Goal: Check status: Check status

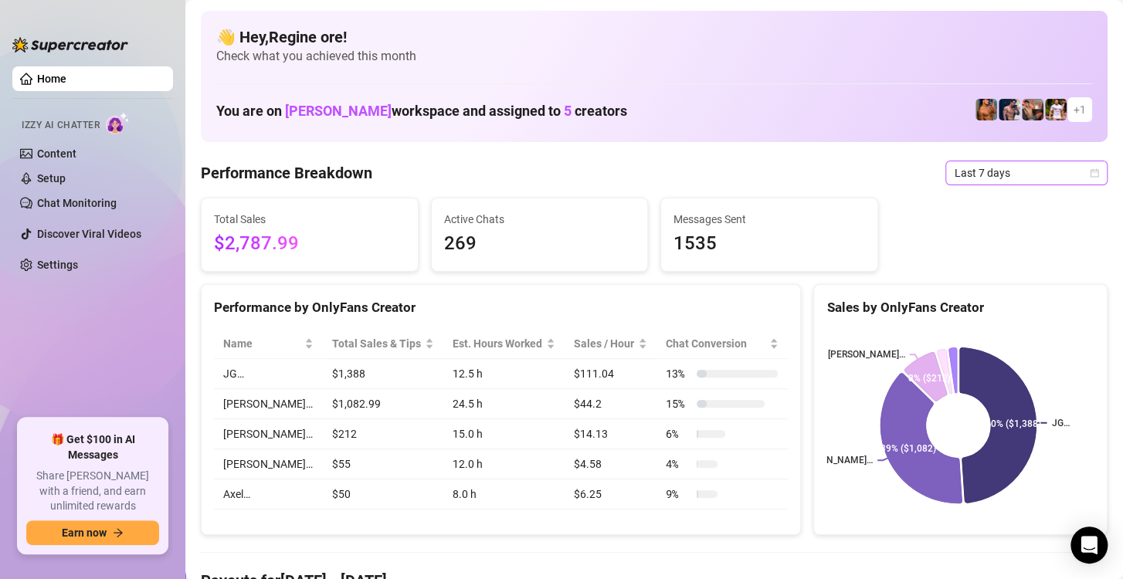
click at [981, 168] on span "Last 7 days" at bounding box center [1027, 172] width 144 height 23
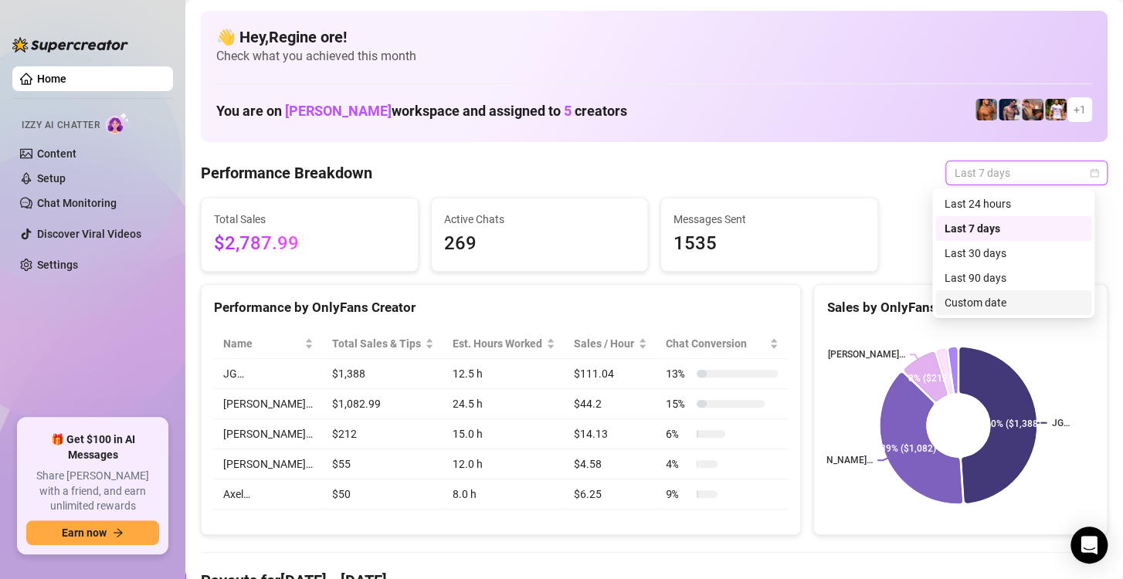
click at [997, 300] on div "Custom date" at bounding box center [1012, 302] width 137 height 17
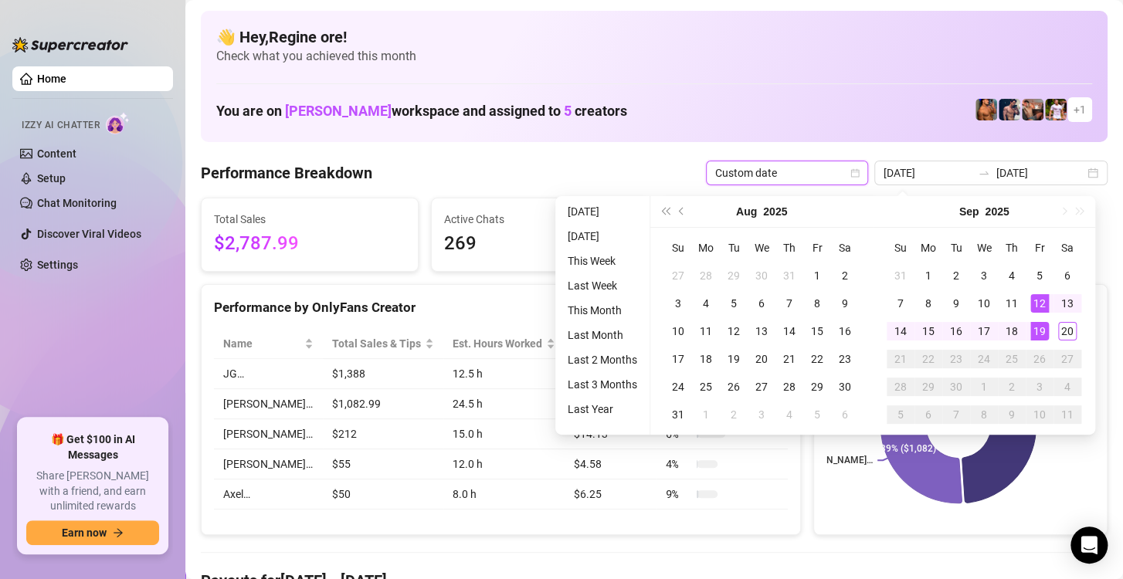
type input "[DATE]"
click at [1034, 331] on div "19" at bounding box center [1039, 331] width 19 height 19
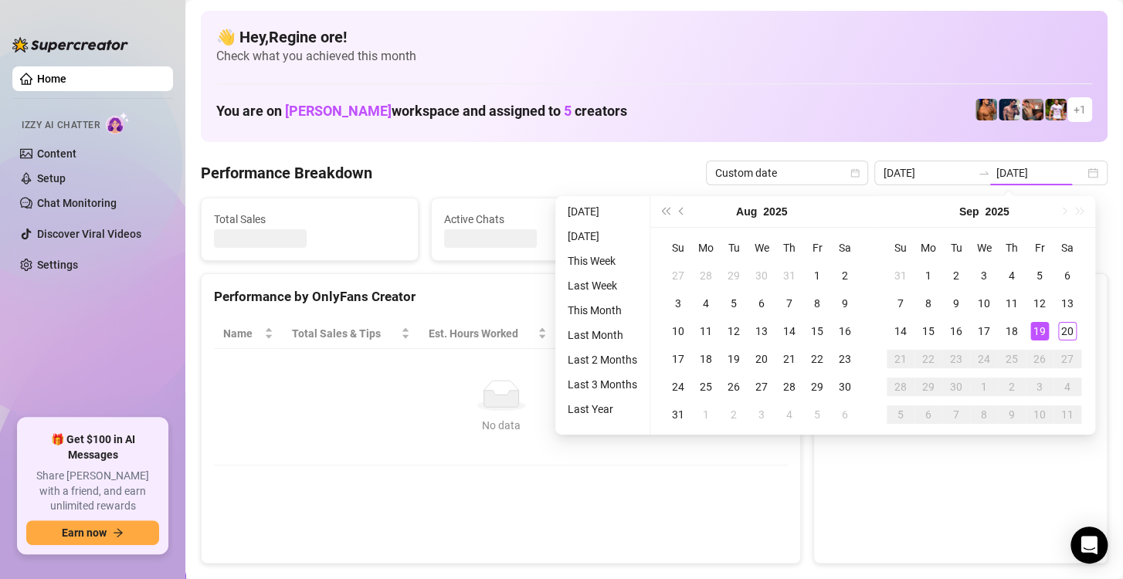
type input "[DATE]"
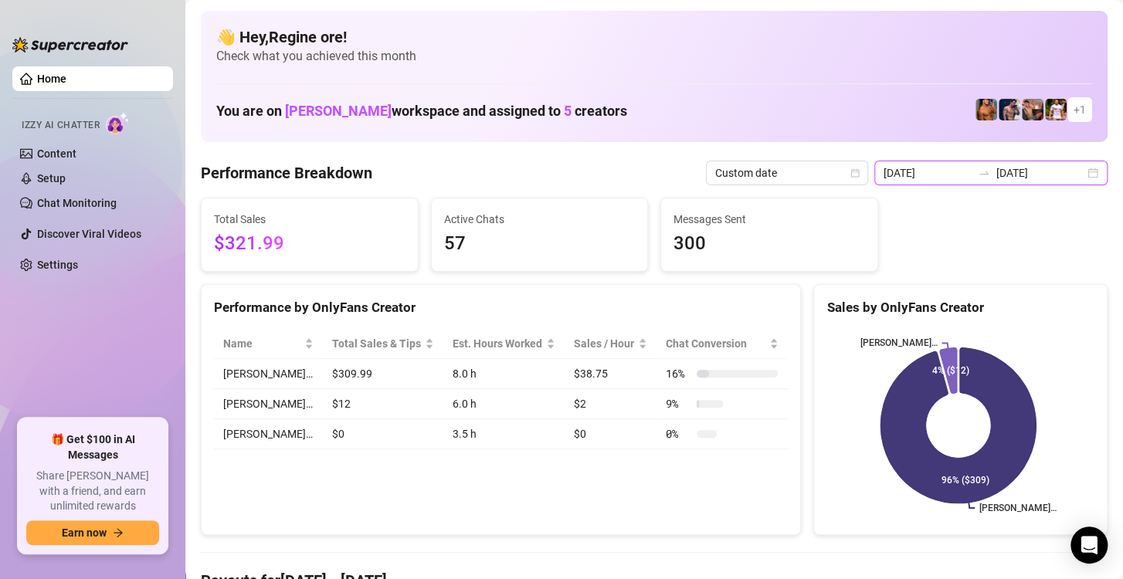
click at [940, 173] on input "[DATE]" at bounding box center [927, 172] width 88 height 17
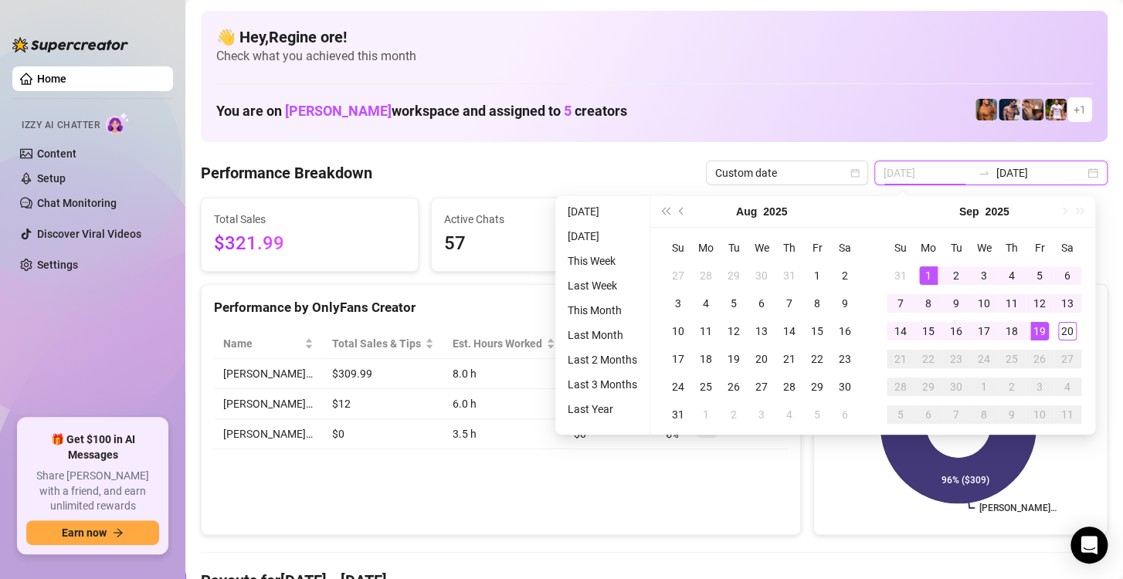
type input "[DATE]"
click at [924, 271] on div "1" at bounding box center [928, 275] width 19 height 19
type input "[DATE]"
click at [1058, 333] on div "20" at bounding box center [1067, 331] width 19 height 19
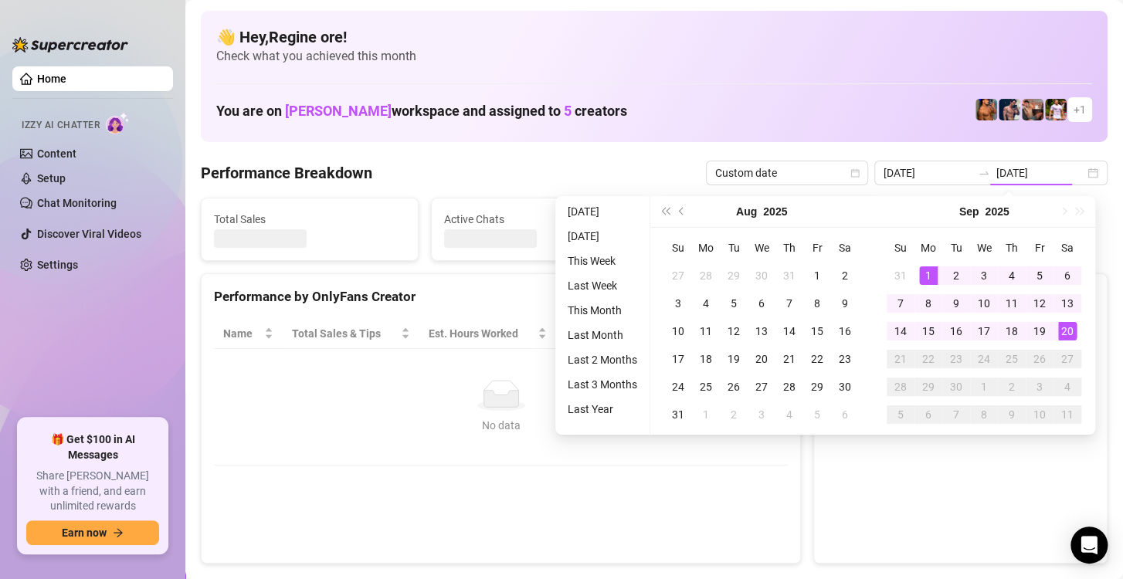
type input "[DATE]"
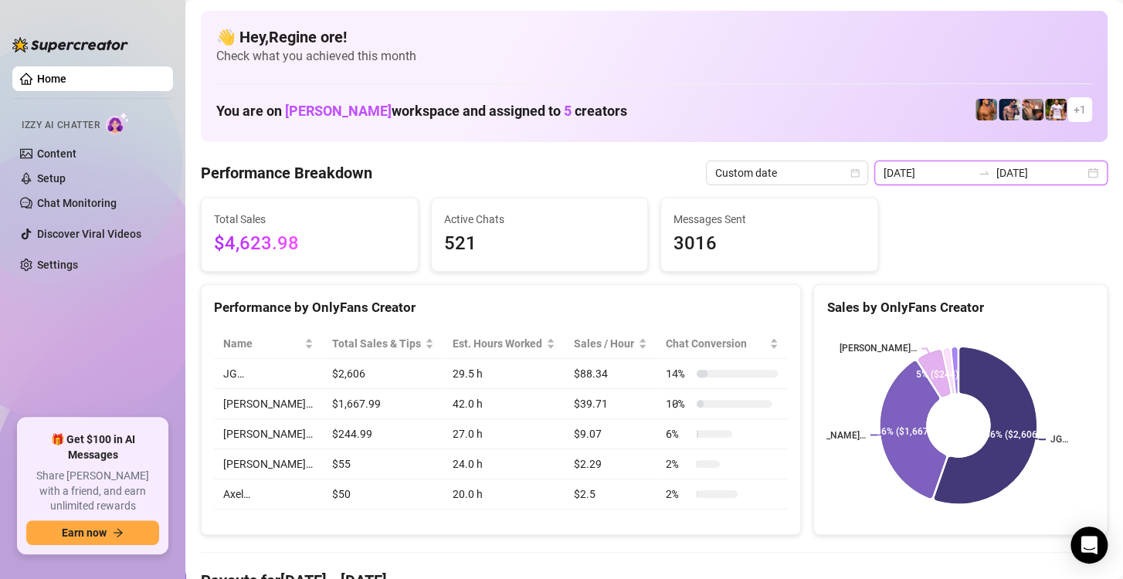
click at [933, 178] on input "[DATE]" at bounding box center [927, 172] width 88 height 17
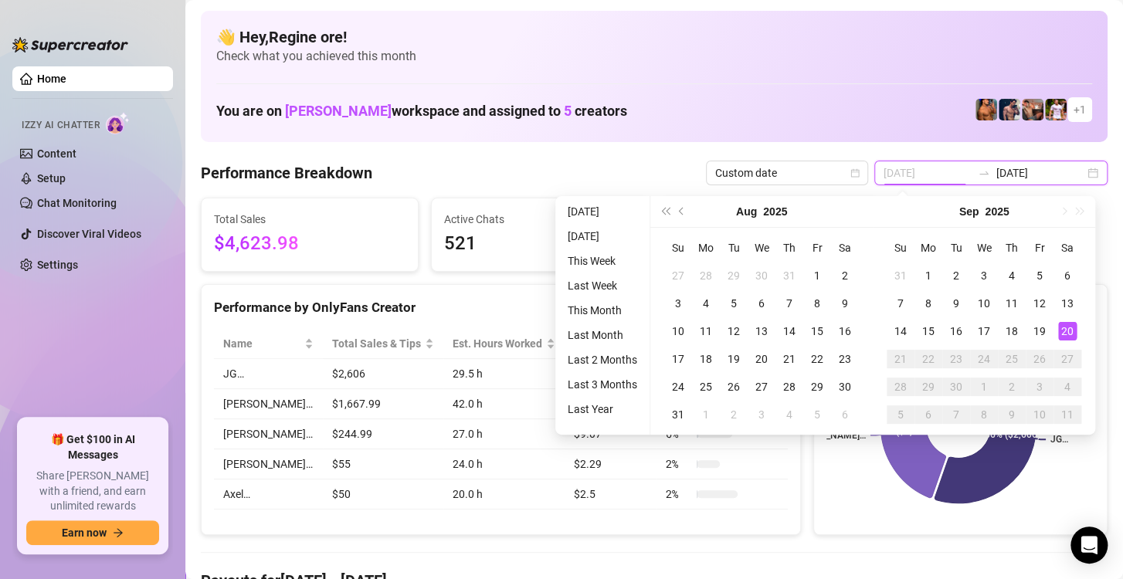
type input "[DATE]"
click at [1067, 329] on div "20" at bounding box center [1067, 331] width 19 height 19
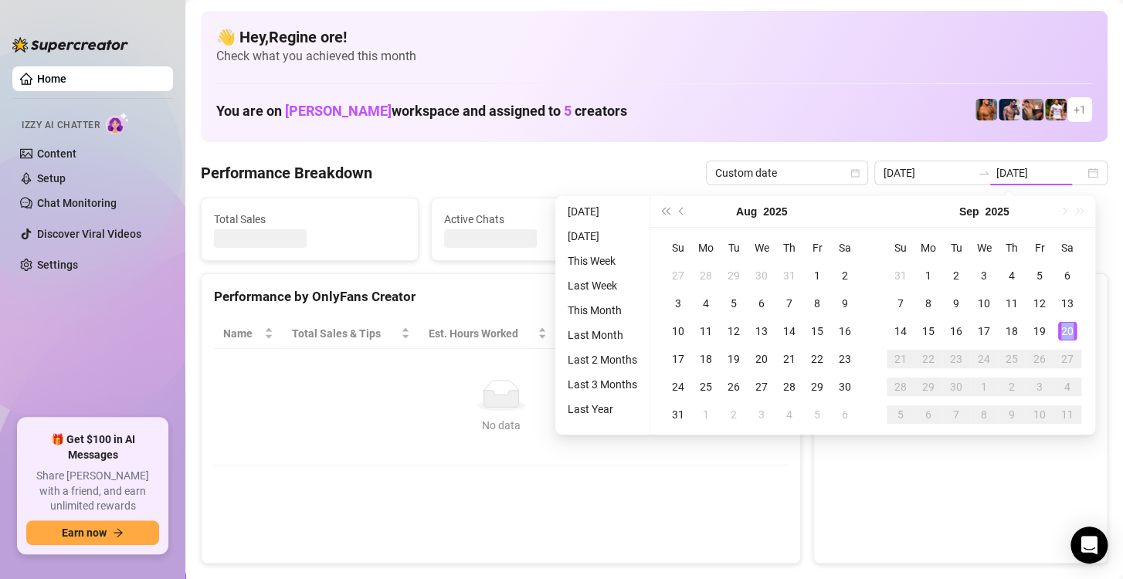
type input "[DATE]"
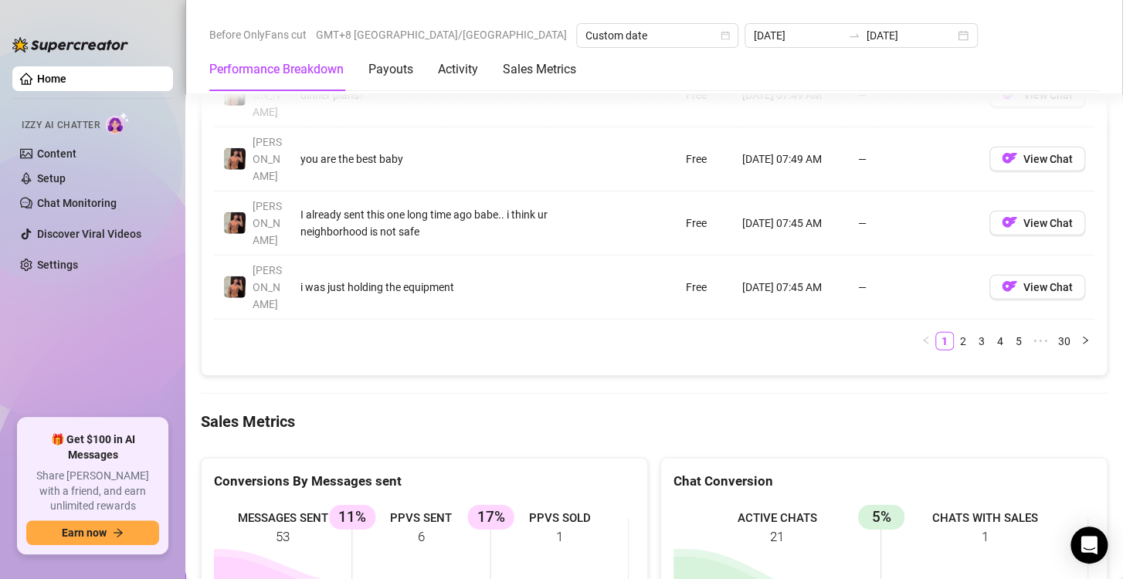
scroll to position [2008, 0]
